Goal: Check status: Check status

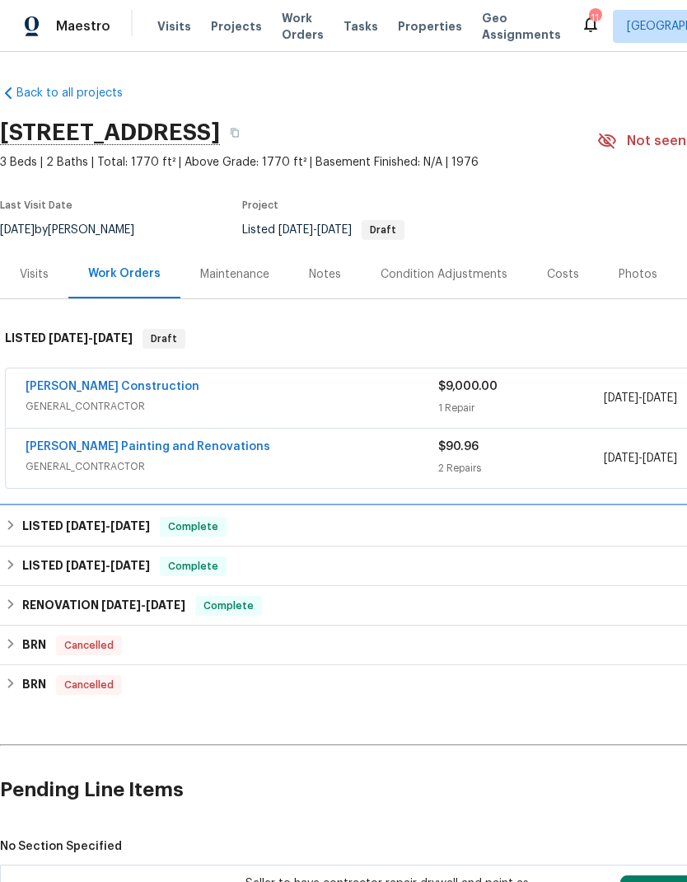
click at [421, 523] on div "LISTED [DATE] - [DATE] Complete" at bounding box center [466, 527] width 922 height 20
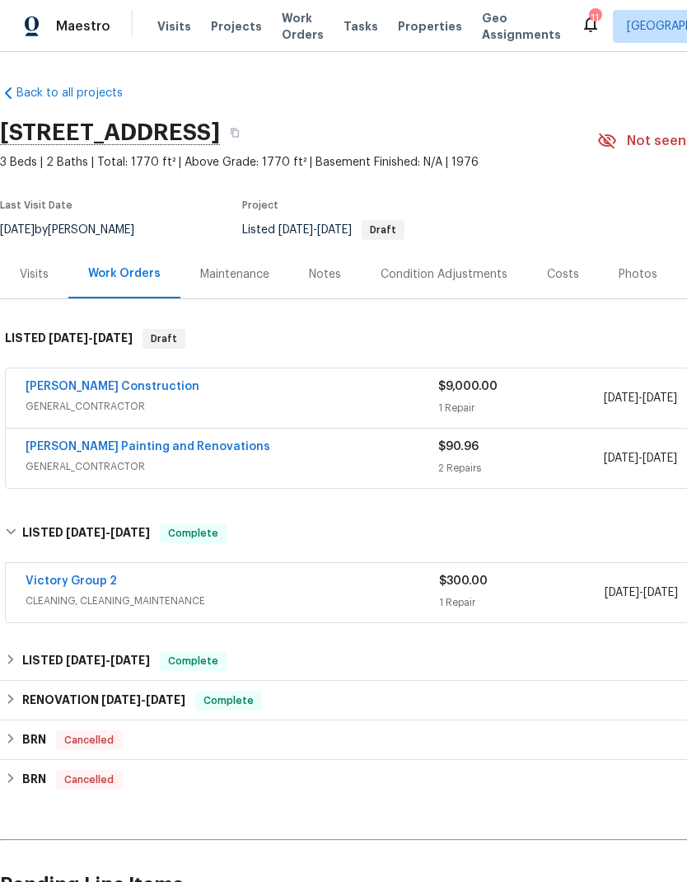
click at [490, 389] on span "$9,000.00" at bounding box center [468, 387] width 59 height 12
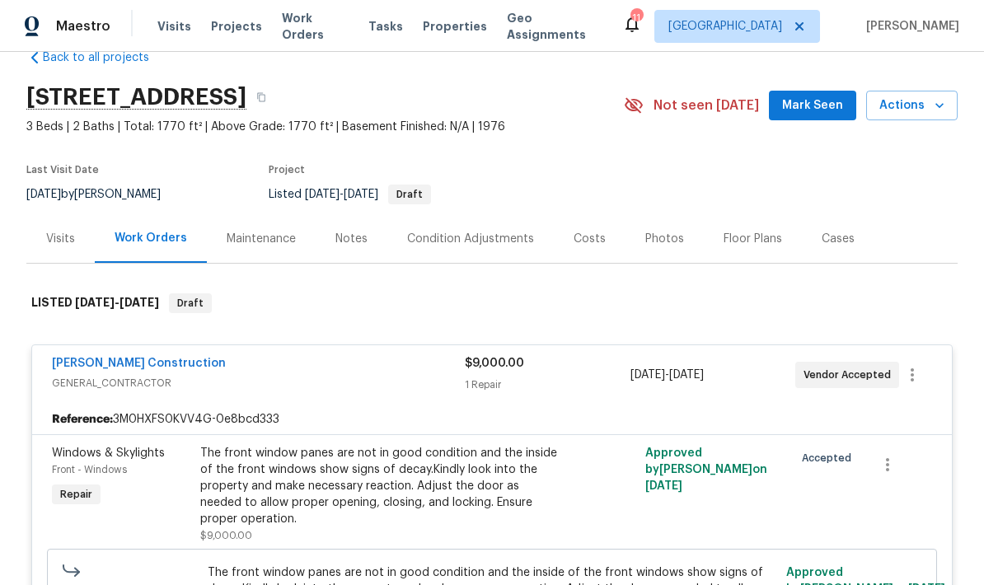
scroll to position [89, 0]
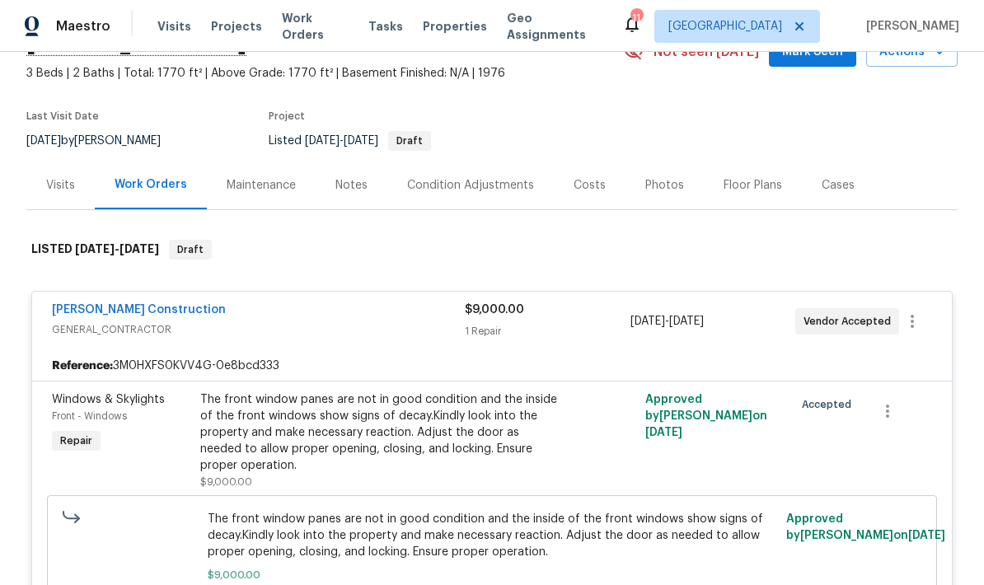
click at [588, 183] on div "Costs" at bounding box center [590, 185] width 32 height 16
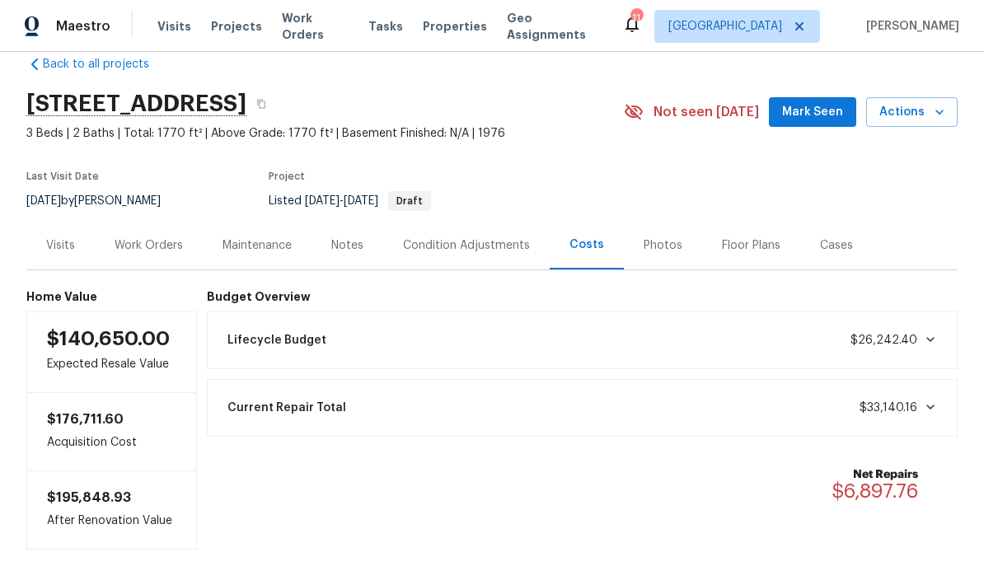
scroll to position [28, 0]
click at [160, 252] on div "Work Orders" at bounding box center [149, 246] width 68 height 16
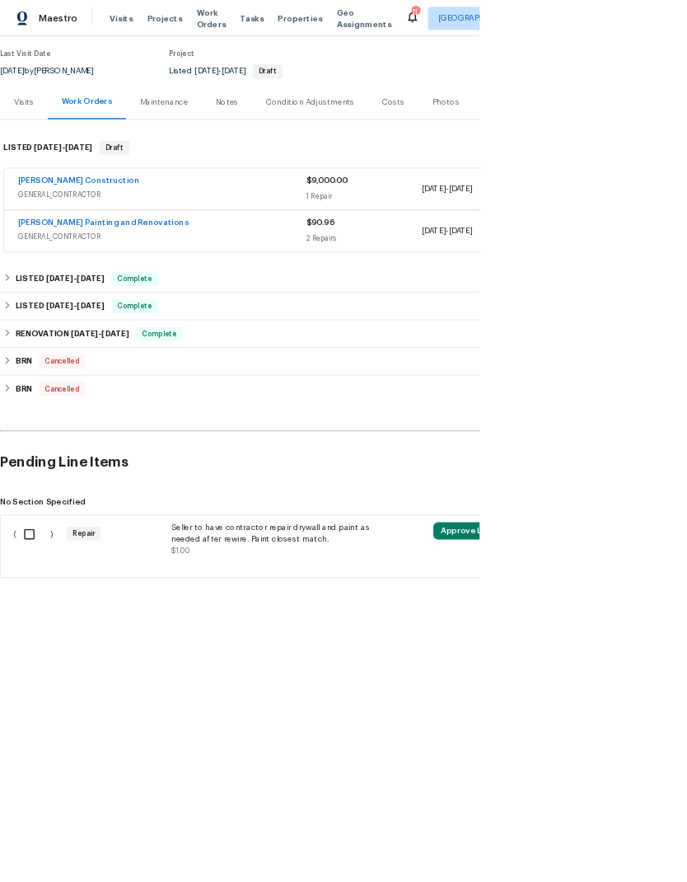
scroll to position [120, 0]
